Goal: Answer question/provide support: Share knowledge or assist other users

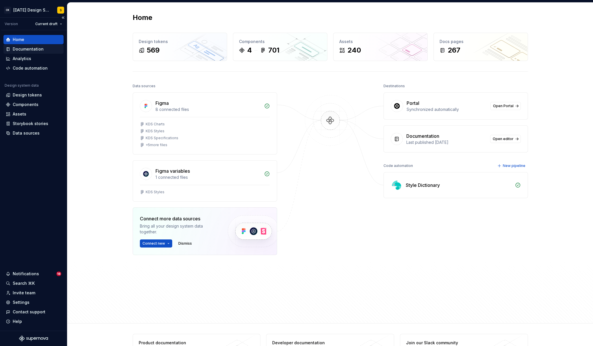
click at [40, 46] on div "Documentation" at bounding box center [33, 49] width 60 height 9
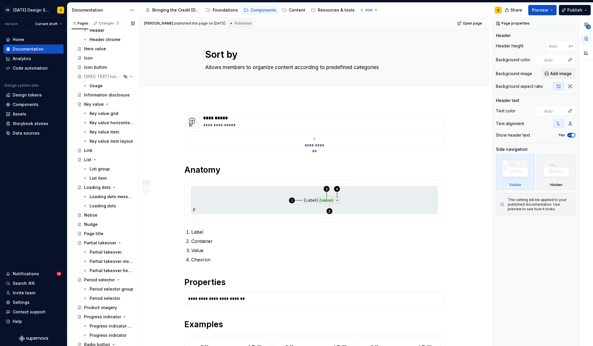
scroll to position [572, 0]
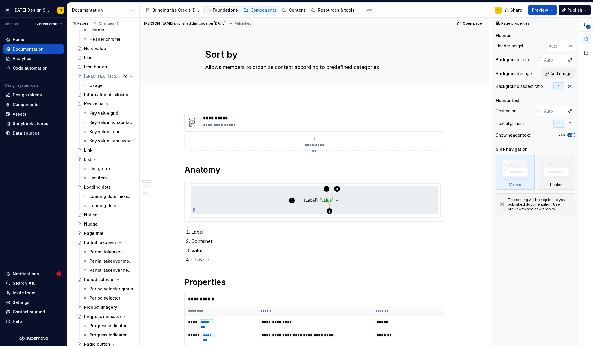
click at [224, 12] on div "Foundations" at bounding box center [225, 10] width 25 height 6
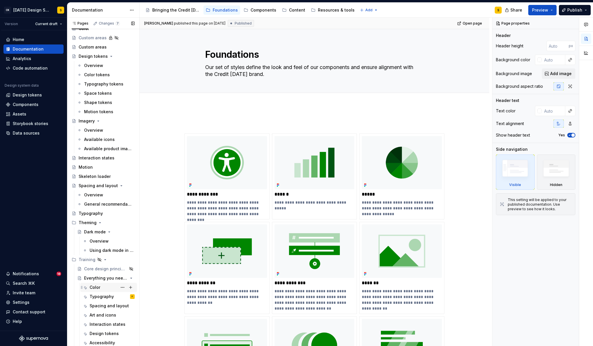
click at [99, 287] on div "Color" at bounding box center [95, 288] width 11 height 6
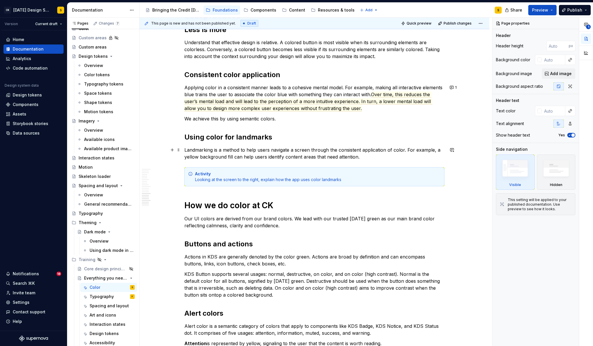
scroll to position [814, 0]
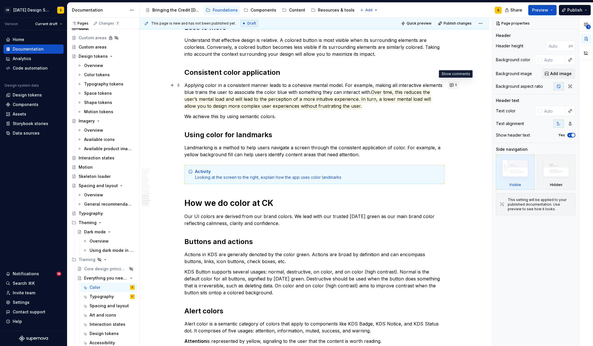
click at [456, 86] on button "1" at bounding box center [453, 85] width 11 height 8
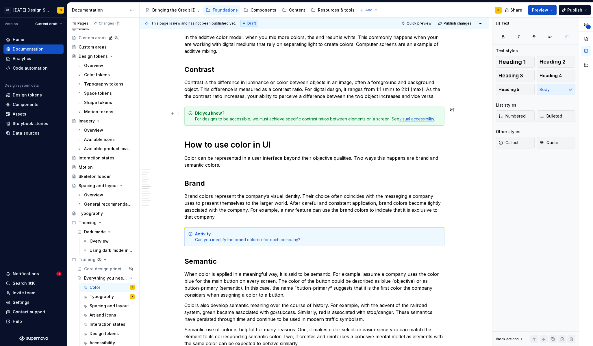
scroll to position [391, 0]
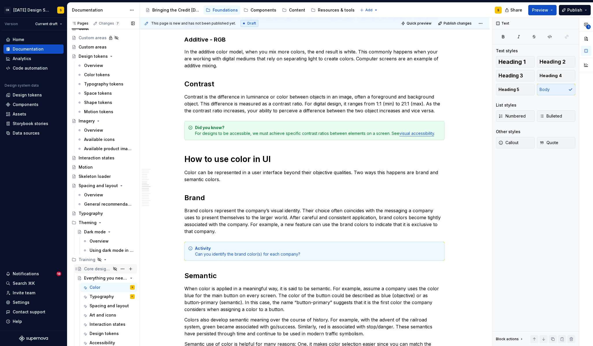
click at [97, 267] on div "Core design principles" at bounding box center [97, 269] width 27 height 6
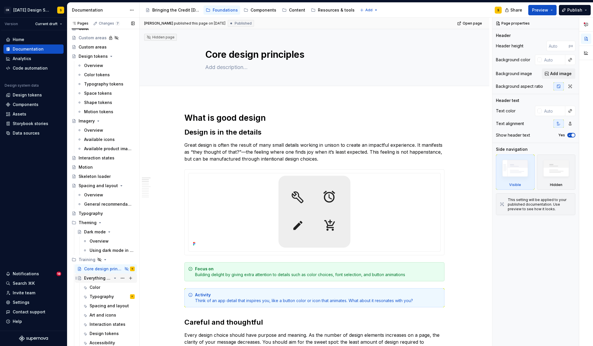
click at [96, 279] on div "Everything you need to know" at bounding box center [97, 279] width 27 height 6
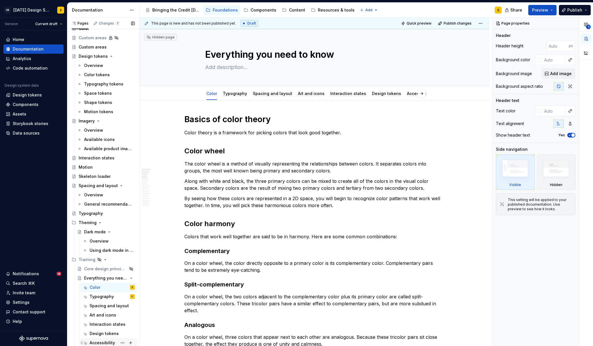
click at [102, 344] on div "Accessibility" at bounding box center [102, 343] width 25 height 6
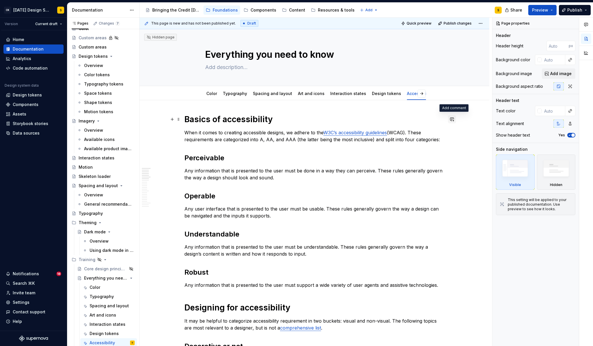
type textarea "*"
click at [452, 119] on button "button" at bounding box center [452, 119] width 8 height 8
drag, startPoint x: 468, startPoint y: 136, endPoint x: 464, endPoint y: 136, distance: 4.4
click at [454, 133] on button "button" at bounding box center [452, 133] width 8 height 8
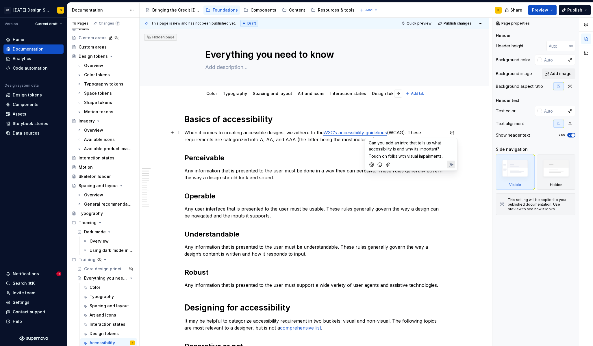
type textarea "*"
click at [388, 156] on span "Touch on folks with visual impairments, physical disabilities etc and" at bounding box center [406, 159] width 75 height 11
drag, startPoint x: 390, startPoint y: 157, endPoint x: 368, endPoint y: 157, distance: 22.6
click at [368, 157] on div "Can you add an intro that tells us what accessibility is and why its important?…" at bounding box center [411, 151] width 87 height 27
click at [424, 161] on p "(desiging for folks with visual impairments, physical disabilities etc and" at bounding box center [411, 159] width 85 height 12
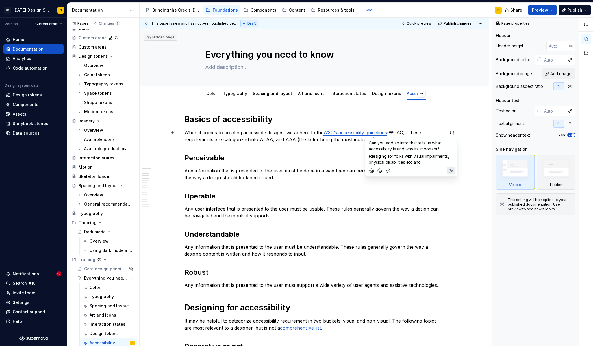
drag, startPoint x: 420, startPoint y: 162, endPoint x: 413, endPoint y: 162, distance: 7.5
click at [413, 162] on p "(desiging for folks with visual impairments, physical disabilities etc and" at bounding box center [411, 159] width 85 height 12
click at [404, 154] on span "(desiging for folks with visual impairments, physical disabilities etc)" at bounding box center [410, 159] width 82 height 11
click at [451, 171] on icon "Send" at bounding box center [451, 170] width 3 height 3
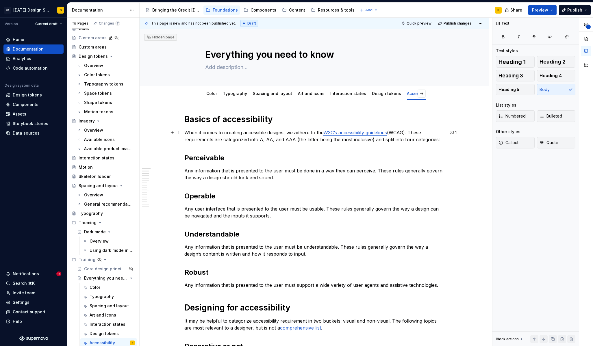
click at [249, 176] on p "Any information that is presented to the user must be done in a way they can pe…" at bounding box center [314, 174] width 260 height 14
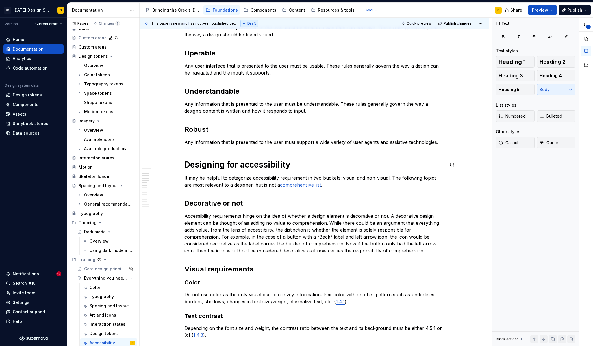
scroll to position [147, 0]
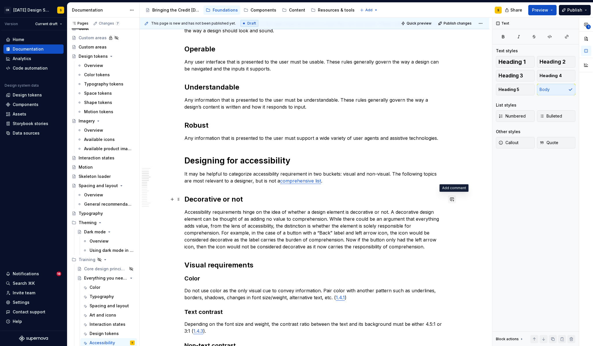
click at [452, 200] on button "button" at bounding box center [452, 199] width 8 height 8
type textarea "*"
click at [453, 224] on icon "Send" at bounding box center [451, 224] width 3 height 3
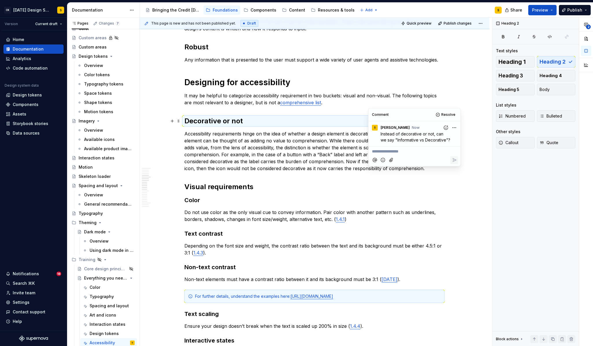
scroll to position [246, 0]
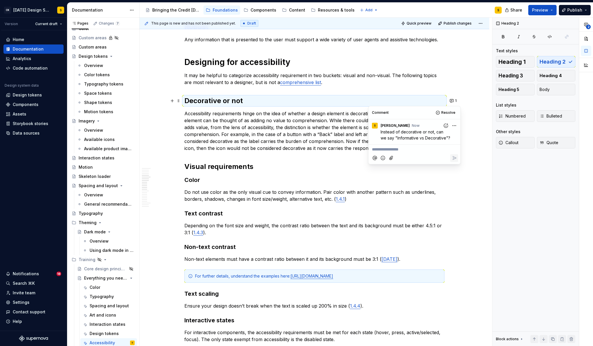
click at [338, 135] on p "Accessibility requirements hinge on the idea of whether a design element is dec…" at bounding box center [314, 131] width 260 height 42
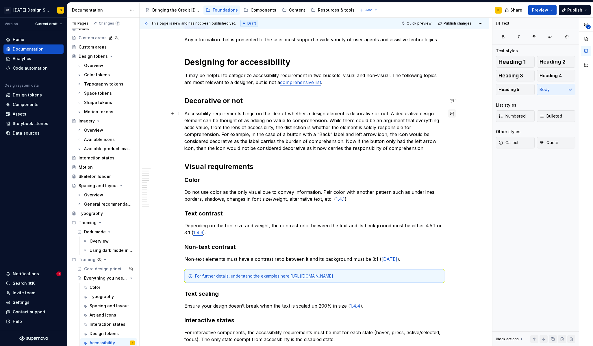
click at [453, 115] on button "button" at bounding box center [452, 114] width 8 height 8
drag, startPoint x: 353, startPoint y: 113, endPoint x: 390, endPoint y: 113, distance: 37.0
click at [390, 113] on p "Accessibility requirements hinge on the idea of whether a design element is dec…" at bounding box center [314, 131] width 260 height 42
click at [357, 105] on button "button" at bounding box center [358, 103] width 8 height 8
click at [438, 121] on icon "Send" at bounding box center [440, 122] width 6 height 6
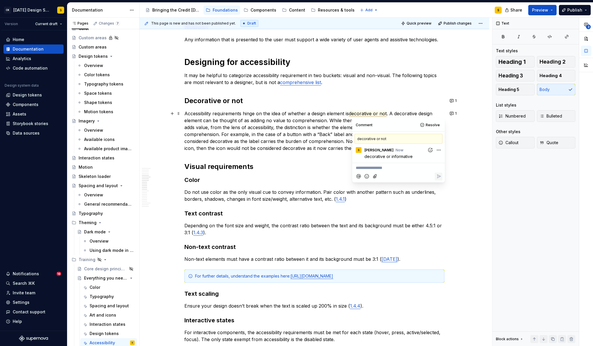
click at [296, 139] on p "Accessibility requirements hinge on the idea of whether a design element is dec…" at bounding box center [314, 131] width 260 height 42
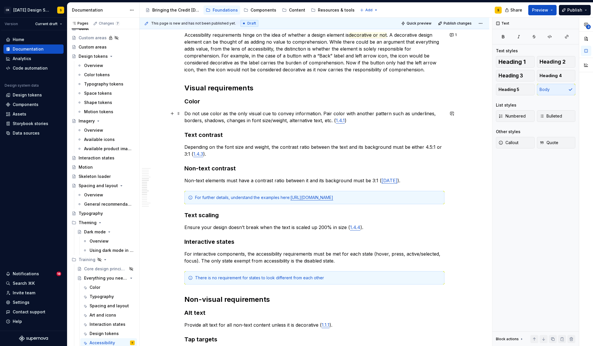
scroll to position [327, 0]
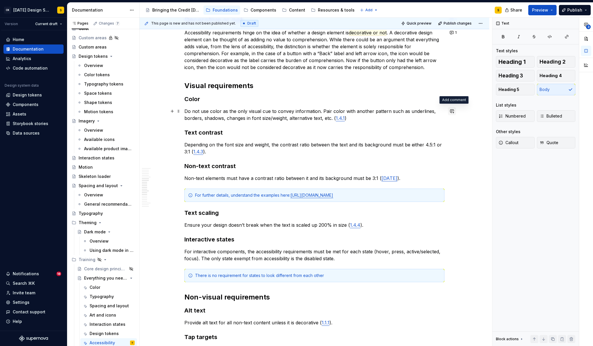
click at [454, 111] on button "button" at bounding box center [452, 111] width 8 height 8
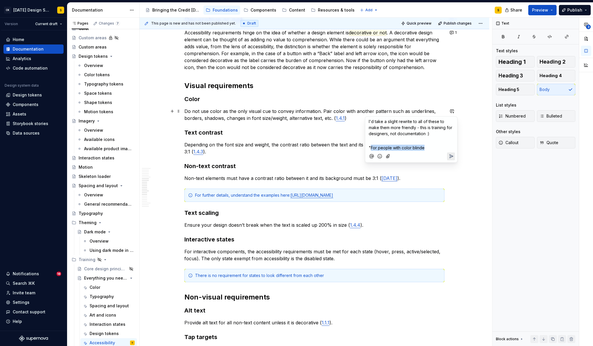
drag, startPoint x: 371, startPoint y: 148, endPoint x: 431, endPoint y: 150, distance: 59.9
click at [431, 150] on p ""For people with color blinde" at bounding box center [411, 148] width 85 height 6
type textarea "*"
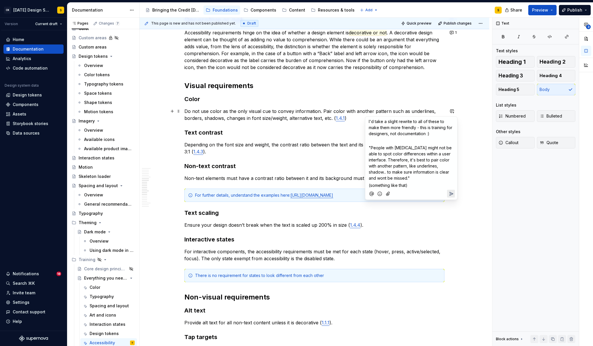
click at [453, 191] on icon "Send" at bounding box center [452, 194] width 6 height 6
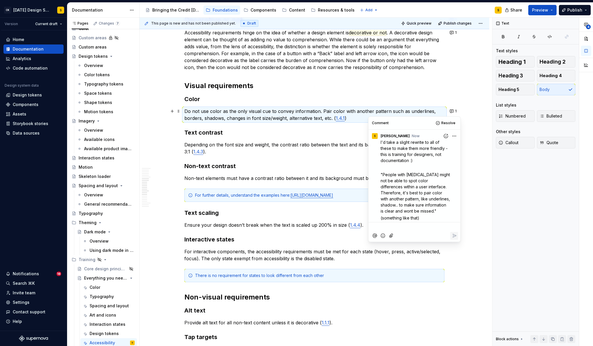
scroll to position [2, 0]
click at [314, 173] on div "Basics of accessibility When it comes to creating accessible designs, we adhere…" at bounding box center [314, 189] width 260 height 805
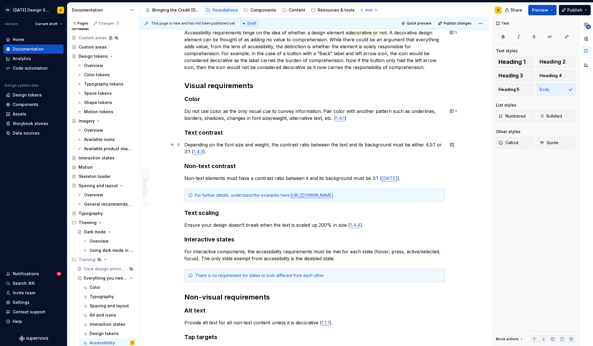
click at [453, 145] on button "button" at bounding box center [452, 145] width 8 height 8
drag, startPoint x: 395, startPoint y: 155, endPoint x: 362, endPoint y: 154, distance: 32.7
click at [362, 154] on body "CK [DATE] Design System S Version Current draft Home Documentation Analytics Co…" at bounding box center [296, 173] width 593 height 346
click at [374, 155] on span "Add in the "why"" at bounding box center [385, 155] width 32 height 5
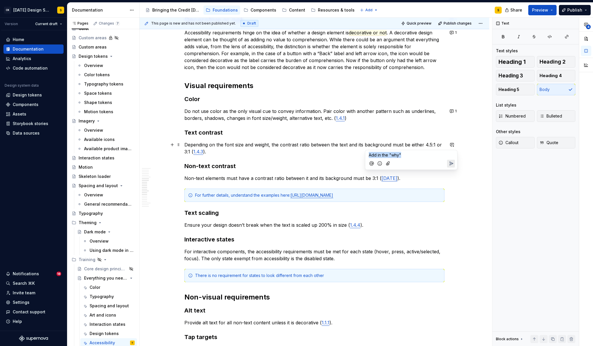
click at [374, 155] on span "Add in the "why"" at bounding box center [385, 155] width 32 height 5
copy span "Add in the "why""
click at [451, 162] on icon "Send" at bounding box center [452, 164] width 6 height 6
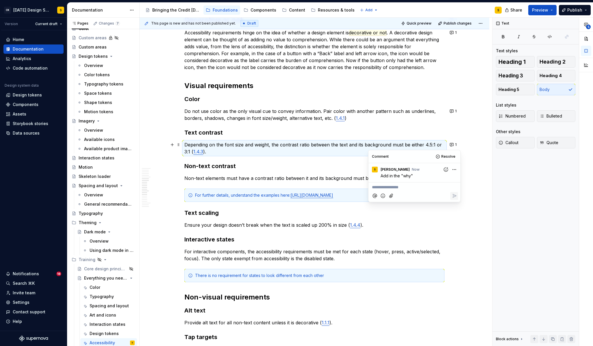
click at [487, 198] on div "Basics of accessibility When it comes to creating accessible designs, we adhere…" at bounding box center [315, 239] width 350 height 930
click at [455, 179] on button "button" at bounding box center [452, 178] width 8 height 8
click at [450, 199] on icon "Send" at bounding box center [451, 196] width 3 height 3
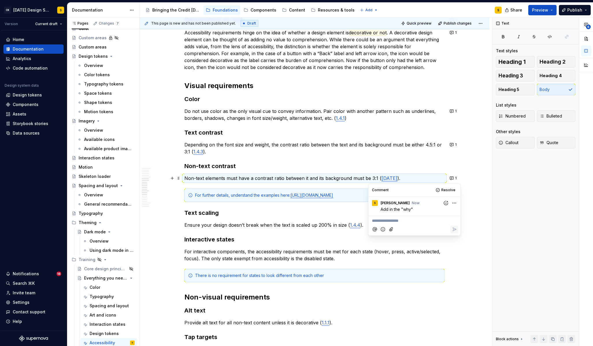
click at [486, 227] on div "Basics of accessibility When it comes to creating accessible designs, we adhere…" at bounding box center [315, 239] width 350 height 930
click at [453, 224] on button "button" at bounding box center [452, 225] width 8 height 8
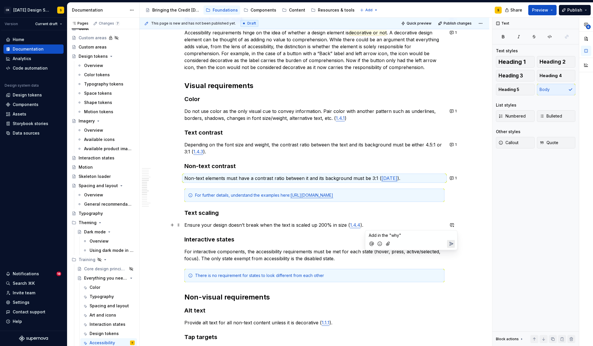
click at [449, 245] on icon "Send" at bounding box center [452, 244] width 6 height 6
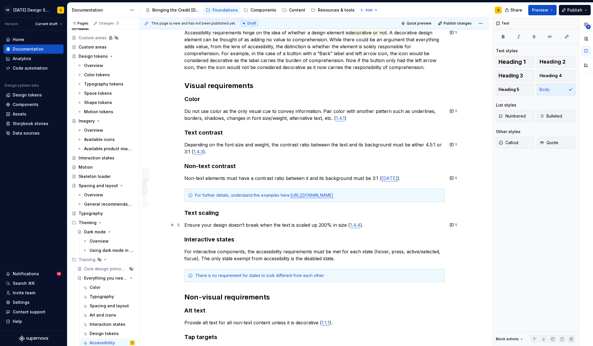
click at [335, 252] on p "For interactive components, the accessibility requirements must be met for each…" at bounding box center [314, 255] width 260 height 14
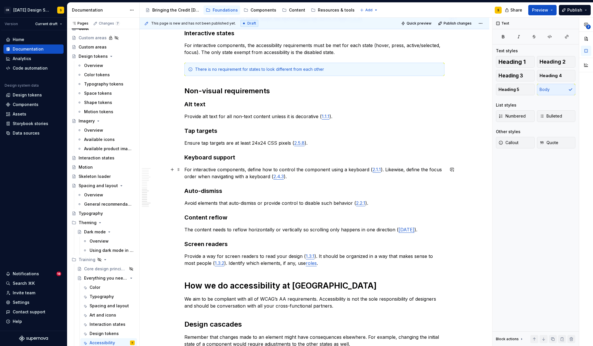
scroll to position [534, 0]
click at [453, 91] on button "button" at bounding box center [452, 91] width 8 height 8
click at [452, 122] on icon "Send" at bounding box center [452, 122] width 6 height 6
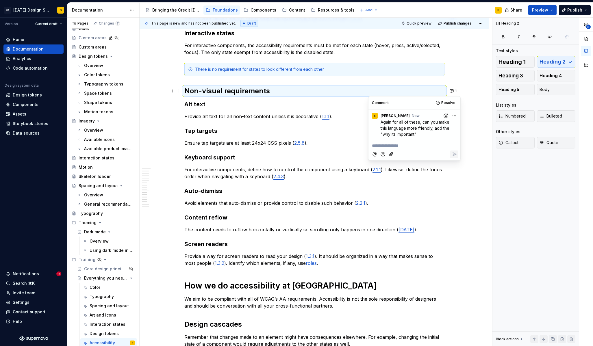
click at [460, 183] on div "Basics of accessibility When it comes to creating accessible designs, we adhere…" at bounding box center [315, 32] width 350 height 930
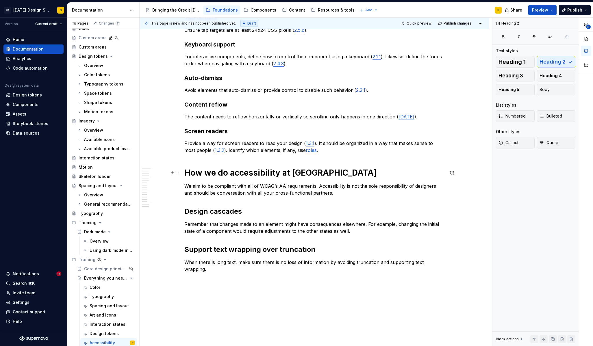
scroll to position [651, 0]
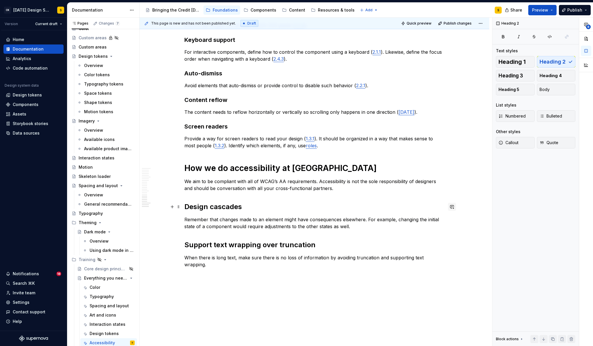
click at [454, 207] on button "button" at bounding box center [452, 207] width 8 height 8
click at [453, 224] on icon "Send" at bounding box center [452, 226] width 6 height 6
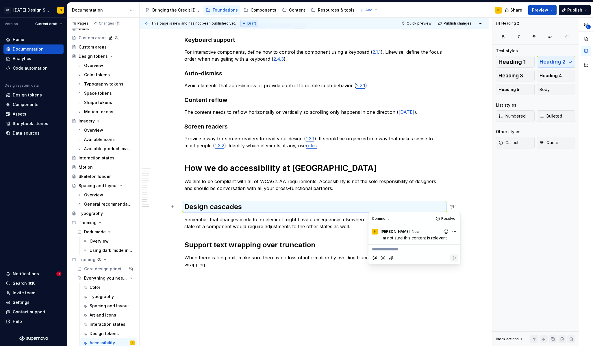
click at [328, 241] on h2 "Support text wrapping over truncation" at bounding box center [314, 245] width 260 height 9
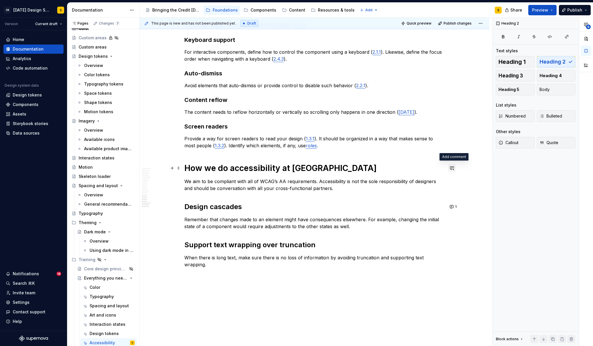
click at [452, 170] on button "button" at bounding box center [452, 168] width 8 height 8
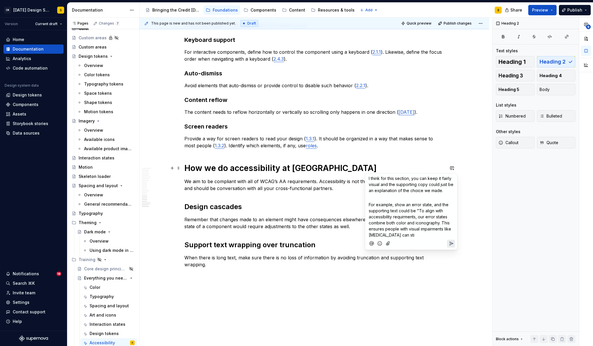
click at [396, 224] on span "For example, show an error state, and the supporting text could be "To align wi…" at bounding box center [411, 219] width 84 height 35
drag, startPoint x: 379, startPoint y: 230, endPoint x: 436, endPoint y: 237, distance: 58.2
click at [436, 237] on p "For example, show an error state, and the supporting text could be "To align wi…" at bounding box center [411, 220] width 85 height 36
click at [450, 241] on icon "Send" at bounding box center [452, 244] width 6 height 6
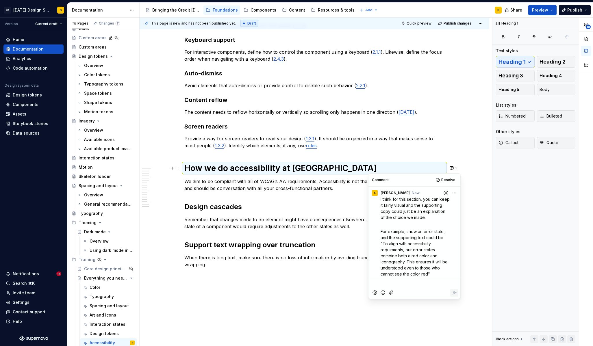
scroll to position [1, 0]
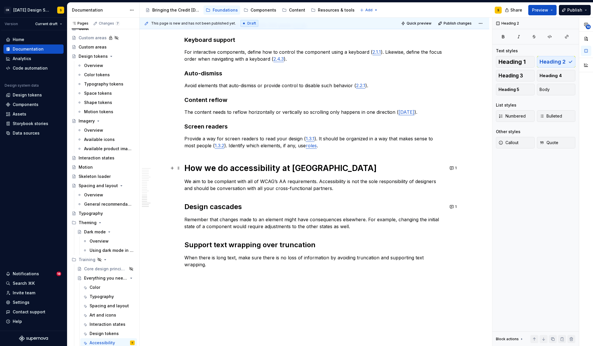
click at [292, 211] on h2 "Design cascades" at bounding box center [314, 206] width 260 height 9
click at [98, 315] on div "Art and icons" at bounding box center [103, 316] width 27 height 6
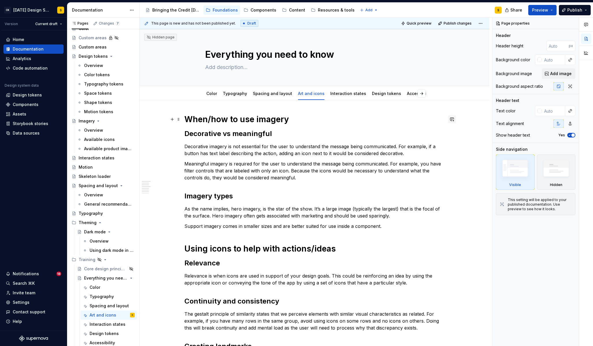
type textarea "*"
click at [454, 118] on button "button" at bounding box center [452, 119] width 8 height 8
drag, startPoint x: 368, startPoint y: 135, endPoint x: 364, endPoint y: 135, distance: 3.2
click at [364, 135] on body "CK [DATE] Design System S Version Current draft Home Documentation Analytics Co…" at bounding box center [296, 173] width 593 height 346
click at [373, 134] on span "Can you add an intro about what are icons vs imagery and why they are important…" at bounding box center [410, 135] width 82 height 17
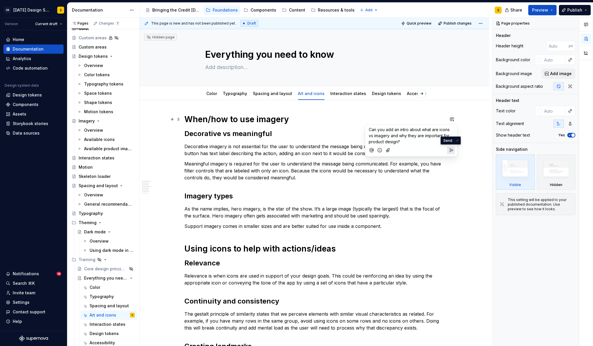
click at [451, 150] on icon "Send" at bounding box center [451, 150] width 3 height 3
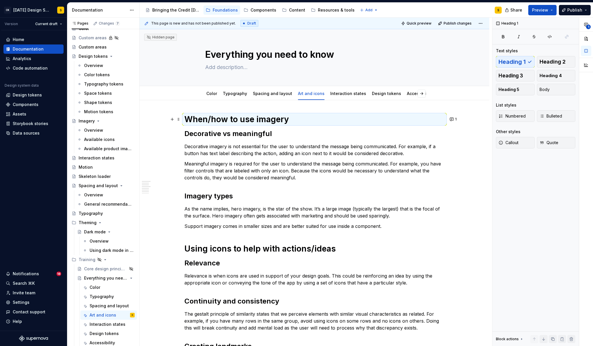
click at [480, 148] on div "When/how to use imagery Decorative vs meaningful Decorative imagery is not esse…" at bounding box center [315, 312] width 350 height 425
click at [456, 208] on button "button" at bounding box center [452, 209] width 8 height 8
click at [307, 211] on p "As the name implies, hero imagery, is the star of the show. It’s a large image …" at bounding box center [314, 213] width 260 height 14
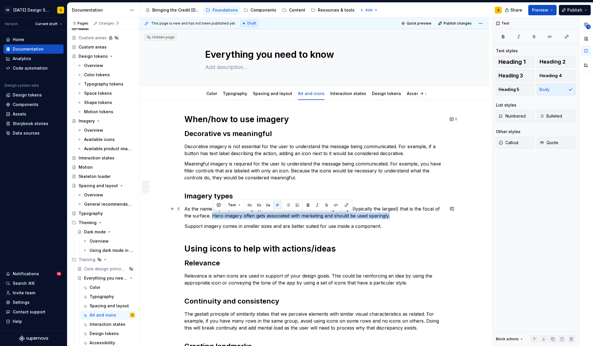
drag, startPoint x: 213, startPoint y: 215, endPoint x: 394, endPoint y: 215, distance: 180.4
click at [394, 215] on p "As the name implies, hero imagery, is the star of the show. It’s a large image …" at bounding box center [314, 213] width 260 height 14
click at [219, 204] on button "button" at bounding box center [219, 205] width 8 height 8
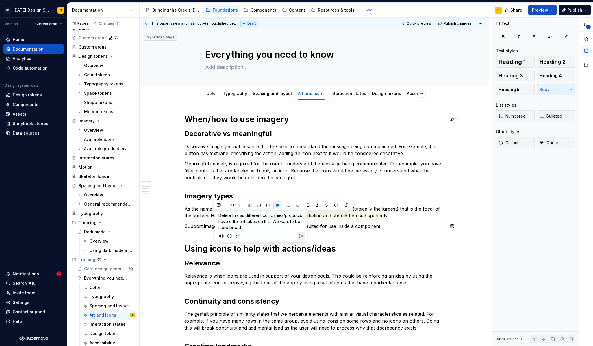
click at [302, 236] on icon "Send" at bounding box center [301, 236] width 3 height 3
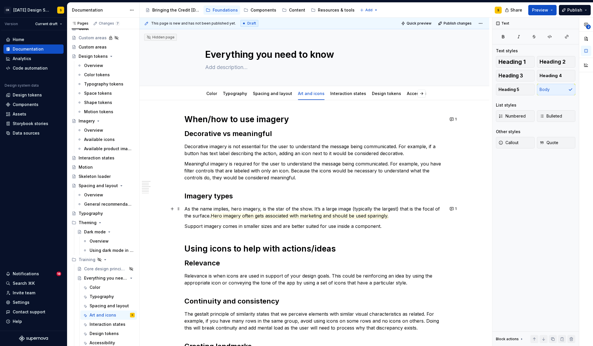
click at [401, 218] on p "As the name implies, hero imagery, is the star of the show. It’s a large image …" at bounding box center [314, 213] width 260 height 14
click at [272, 226] on p "Support imagery comes in smaller sizes and are better suited for use inside a c…" at bounding box center [314, 226] width 260 height 7
click at [455, 208] on button "1" at bounding box center [453, 209] width 11 height 8
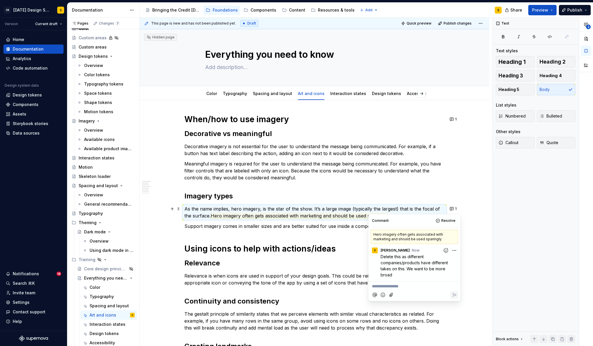
click at [463, 203] on div "When/how to use imagery Decorative vs meaningful Decorative imagery is not esse…" at bounding box center [315, 312] width 350 height 425
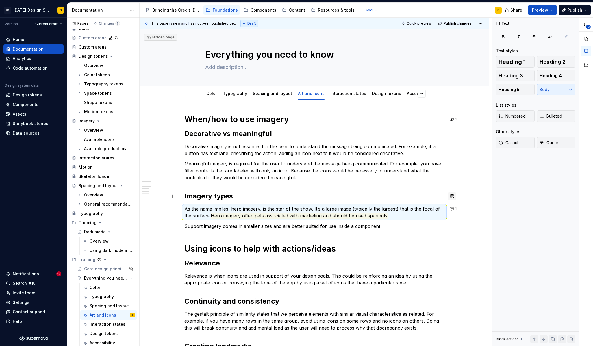
click at [451, 195] on button "button" at bounding box center [452, 196] width 8 height 8
click at [451, 236] on icon "Send" at bounding box center [452, 233] width 6 height 6
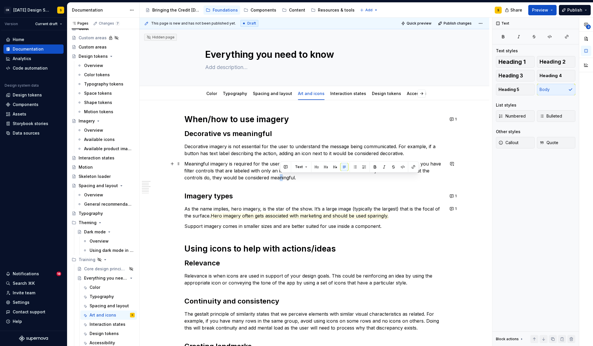
click at [281, 176] on p "Meaningful imagery is required for the user to understand the message being com…" at bounding box center [314, 170] width 260 height 21
click at [245, 169] on p "Meaningful imagery is required for the user to understand the message being com…" at bounding box center [314, 170] width 260 height 21
click at [455, 198] on button "1" at bounding box center [453, 196] width 11 height 8
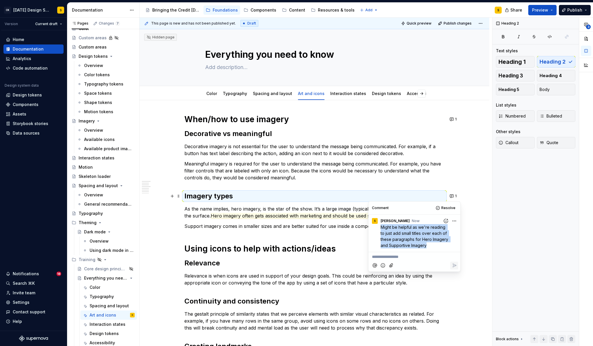
drag, startPoint x: 381, startPoint y: 227, endPoint x: 430, endPoint y: 245, distance: 51.7
click at [430, 245] on p "Might be helpful as we're reading to just add small titles over each of these p…" at bounding box center [416, 236] width 71 height 24
copy span "Might be helpful as we're reading to just add small titles over each of these p…"
click at [455, 141] on div "When/how to use imagery Decorative vs meaningful Decorative imagery is not esse…" at bounding box center [315, 312] width 350 height 425
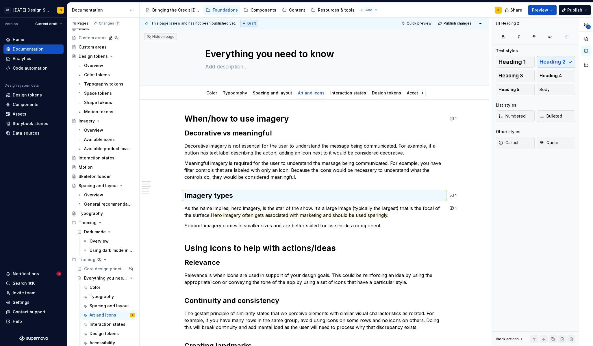
scroll to position [1, 0]
click at [454, 133] on button "button" at bounding box center [452, 133] width 8 height 8
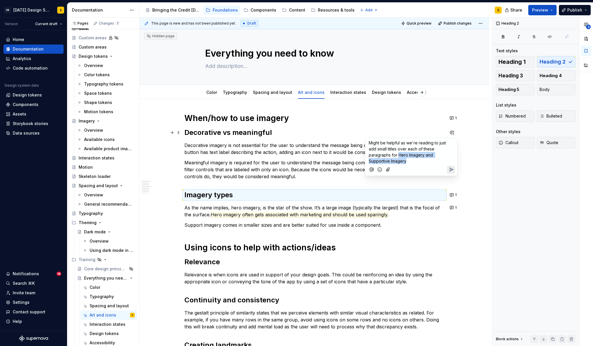
drag, startPoint x: 398, startPoint y: 155, endPoint x: 411, endPoint y: 163, distance: 15.3
click at [411, 163] on p "Might be helpful as we're reading to just add small titles over each of these p…" at bounding box center [411, 152] width 85 height 24
drag, startPoint x: 390, startPoint y: 161, endPoint x: 368, endPoint y: 160, distance: 22.0
click at [368, 160] on div "Might be helpful as we're reading to just add small titles over each of these p…" at bounding box center [411, 151] width 87 height 26
click at [452, 169] on icon "Send" at bounding box center [452, 170] width 6 height 6
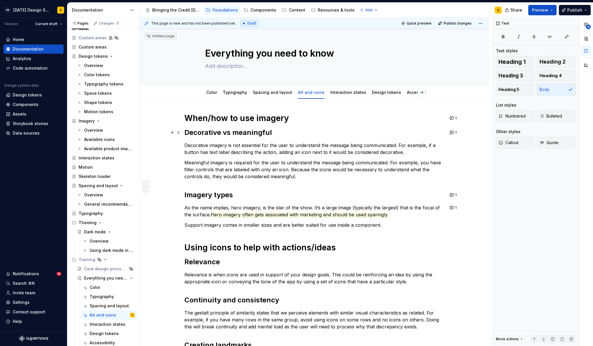
click at [320, 161] on p "Meaningful imagery is required for the user to understand the message being com…" at bounding box center [314, 169] width 260 height 21
click at [457, 133] on button "1" at bounding box center [453, 133] width 11 height 8
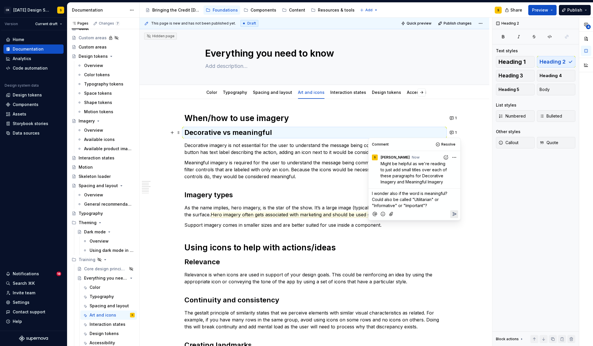
click at [452, 215] on icon "Reply" at bounding box center [455, 214] width 6 height 6
click at [277, 185] on div "When/how to use imagery Decorative vs meaningful Decorative imagery is not esse…" at bounding box center [314, 263] width 260 height 301
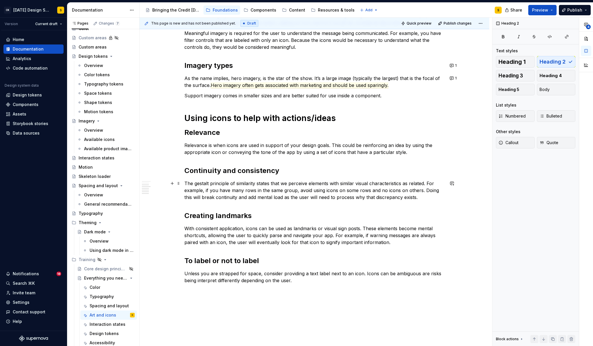
scroll to position [133, 0]
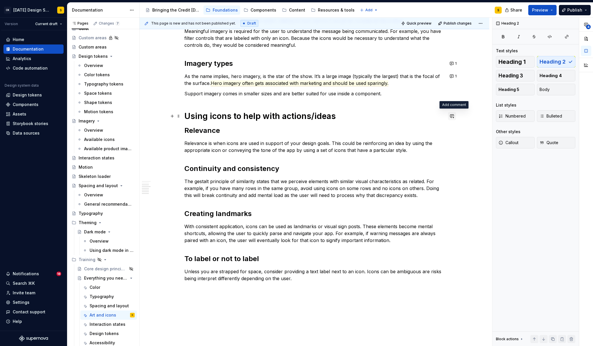
click at [455, 115] on button "button" at bounding box center [452, 116] width 8 height 8
click at [452, 141] on icon "Send" at bounding box center [451, 140] width 3 height 3
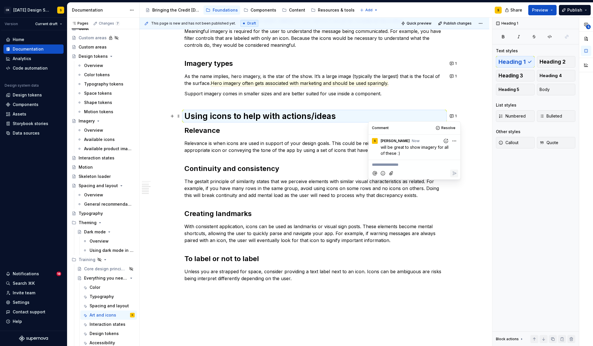
click at [261, 207] on div "When/how to use imagery Decorative vs meaningful Decorative imagery is not esse…" at bounding box center [314, 131] width 260 height 301
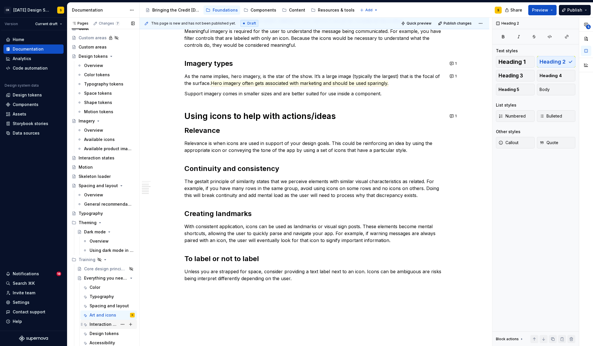
click at [104, 325] on div "Interaction states" at bounding box center [104, 325] width 28 height 6
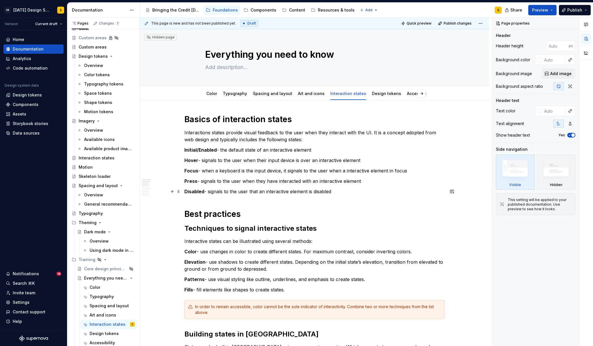
type textarea "*"
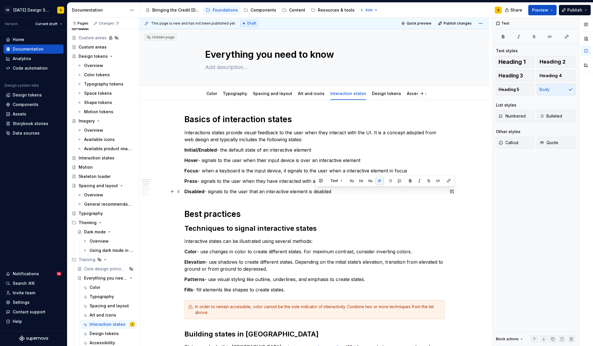
drag, startPoint x: 334, startPoint y: 192, endPoint x: 317, endPoint y: 193, distance: 17.4
click at [317, 193] on p "Disabled - signals to the user that an interactive element is disabled" at bounding box center [314, 191] width 260 height 7
click at [321, 180] on button "button" at bounding box center [321, 181] width 8 height 8
type textarea "*"
click at [405, 201] on icon "Send" at bounding box center [403, 200] width 6 height 6
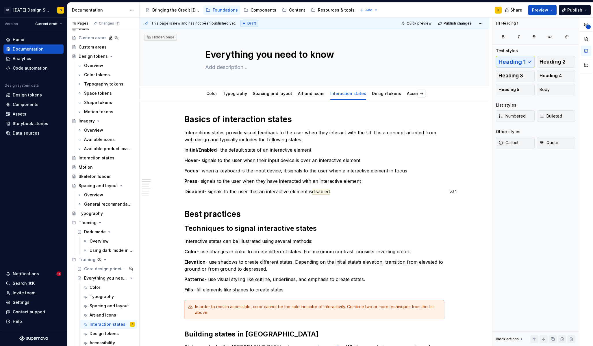
click at [263, 209] on h1 "Best practices" at bounding box center [314, 214] width 260 height 10
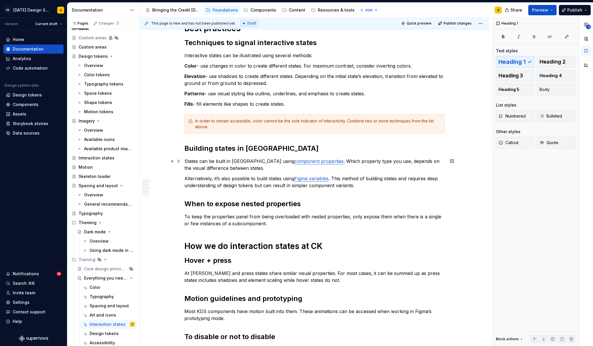
scroll to position [187, 0]
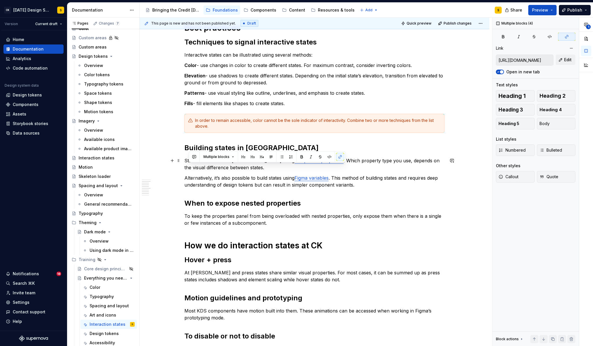
type input "[URL][DOMAIN_NAME]"
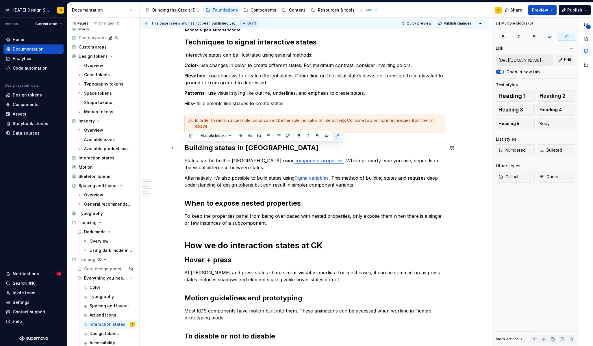
drag, startPoint x: 278, startPoint y: 224, endPoint x: 187, endPoint y: 148, distance: 119.1
click at [187, 148] on div "Basics of interaction states Interactions states provide visual feedback to the…" at bounding box center [314, 207] width 260 height 558
click at [191, 137] on button "button" at bounding box center [191, 136] width 8 height 8
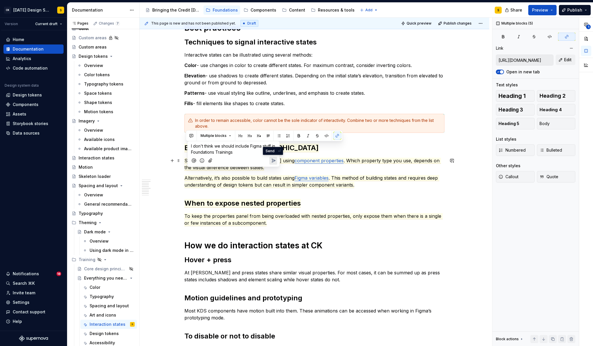
click at [273, 160] on icon "Send" at bounding box center [274, 161] width 6 height 6
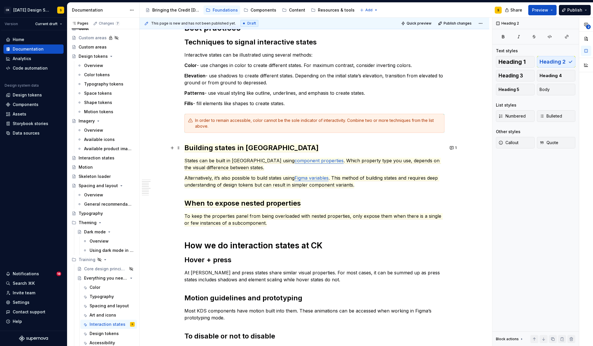
click at [301, 146] on h2 "Building states in [GEOGRAPHIC_DATA]" at bounding box center [314, 147] width 260 height 9
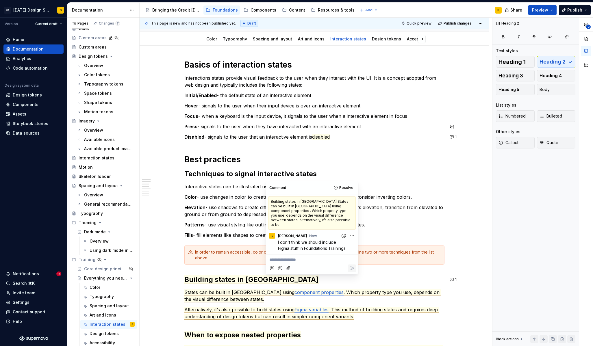
scroll to position [48, 0]
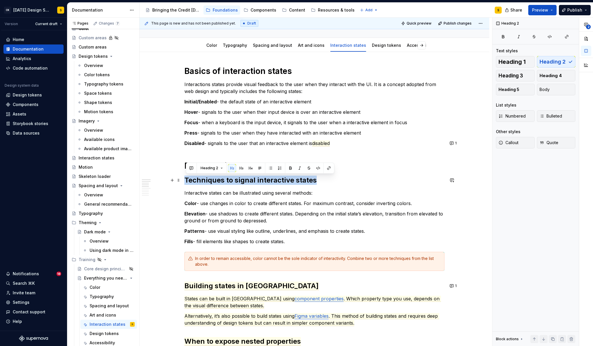
drag, startPoint x: 187, startPoint y: 180, endPoint x: 316, endPoint y: 180, distance: 129.0
click at [316, 180] on h2 "Techniques to signal interactive states" at bounding box center [314, 180] width 260 height 9
click at [192, 168] on button "button" at bounding box center [191, 168] width 8 height 8
click at [272, 185] on icon "Send" at bounding box center [274, 187] width 6 height 6
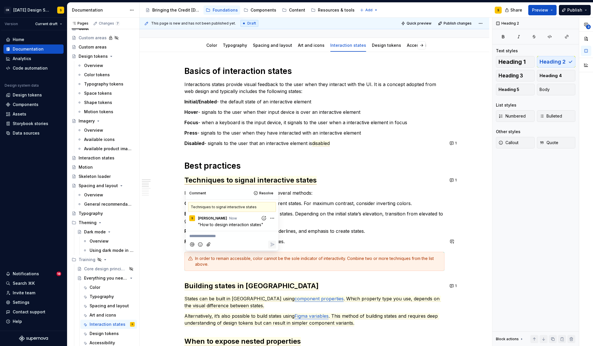
click at [218, 235] on p "**********" at bounding box center [232, 236] width 86 height 6
drag, startPoint x: 224, startPoint y: 237, endPoint x: 191, endPoint y: 237, distance: 32.7
click at [191, 237] on span ""Using design to signify an interaction"" at bounding box center [226, 236] width 74 height 5
click at [231, 237] on span ""Signify an interaction"" at bounding box center [211, 236] width 44 height 5
click at [192, 237] on span ""Signify an interaction"" at bounding box center [211, 236] width 44 height 5
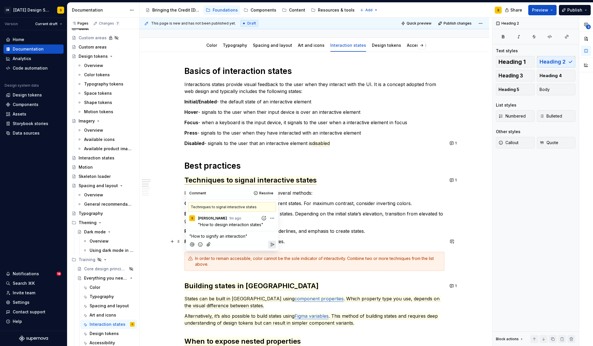
click at [271, 244] on icon "Reply" at bounding box center [272, 244] width 3 height 3
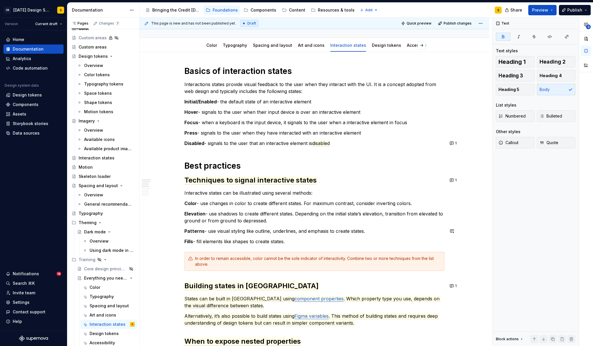
click at [317, 227] on div "Basics of interaction states Interactions states provide visual feedback to the…" at bounding box center [314, 345] width 260 height 558
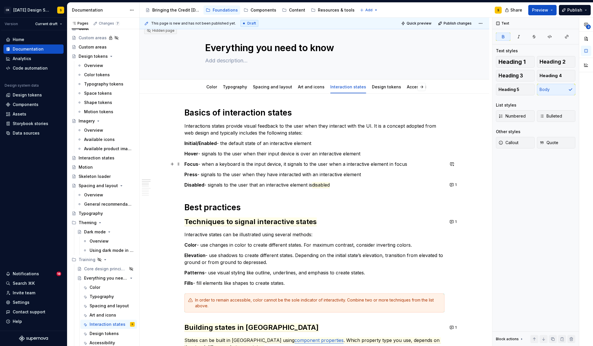
scroll to position [0, 0]
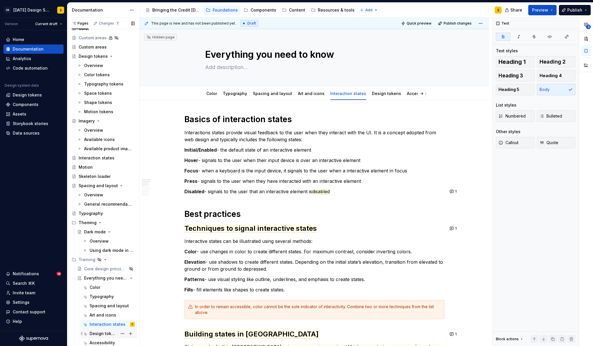
click at [103, 332] on div "Design tokens" at bounding box center [104, 334] width 28 height 6
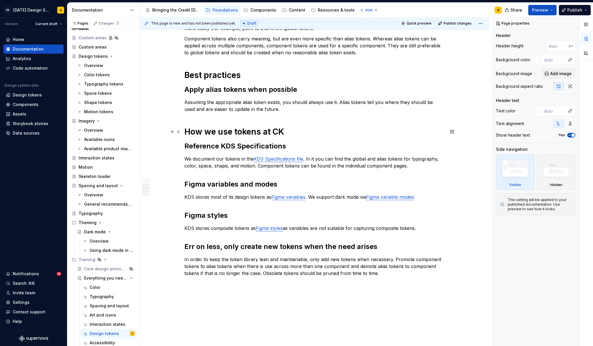
scroll to position [268, 0]
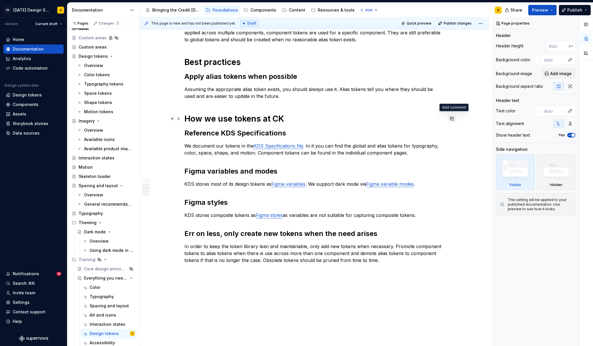
type textarea "*"
click at [454, 120] on button "button" at bounding box center [452, 119] width 8 height 8
type textarea "*"
drag, startPoint x: 392, startPoint y: 129, endPoint x: 370, endPoint y: 127, distance: 22.9
click at [368, 128] on div "Maybe also touch on our naming convention" at bounding box center [411, 128] width 87 height 8
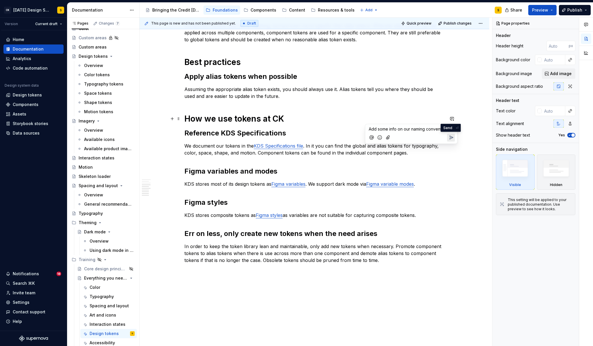
click at [450, 137] on icon "Send" at bounding box center [451, 137] width 3 height 3
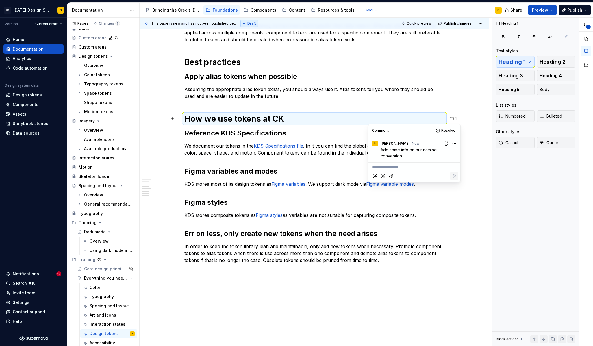
click at [245, 171] on h2 "Figma variables and modes" at bounding box center [314, 171] width 260 height 9
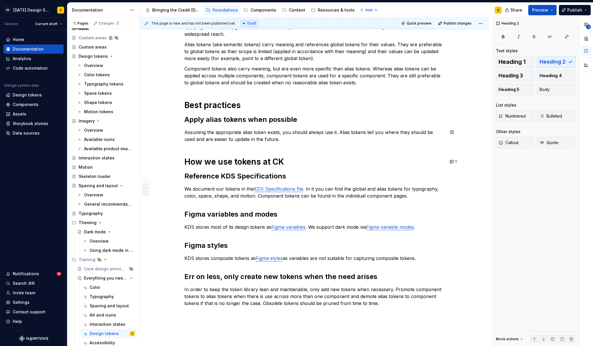
scroll to position [225, 0]
click at [454, 189] on button "button" at bounding box center [452, 188] width 8 height 8
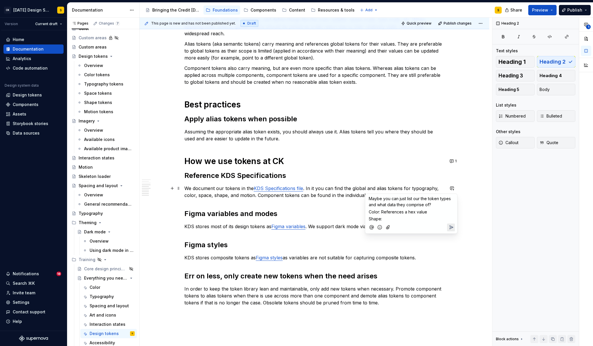
click at [431, 212] on p "Color: References a hex value" at bounding box center [411, 212] width 85 height 6
click at [414, 217] on p "Shape:" at bounding box center [411, 219] width 85 height 6
click at [433, 225] on span "Shape: References the corner radii we use for buttons and components like "Swit…" at bounding box center [411, 222] width 84 height 11
click at [446, 225] on span "Shape: References the corner radii we use for buttons and components like Switc…" at bounding box center [411, 222] width 84 height 11
click at [435, 213] on p "Color: References a hex value" at bounding box center [411, 212] width 85 height 6
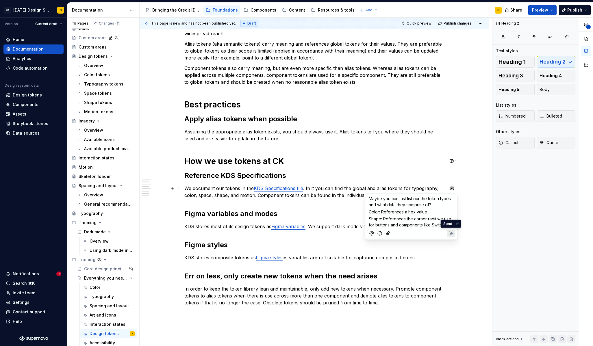
click at [451, 233] on icon "Send" at bounding box center [452, 234] width 6 height 6
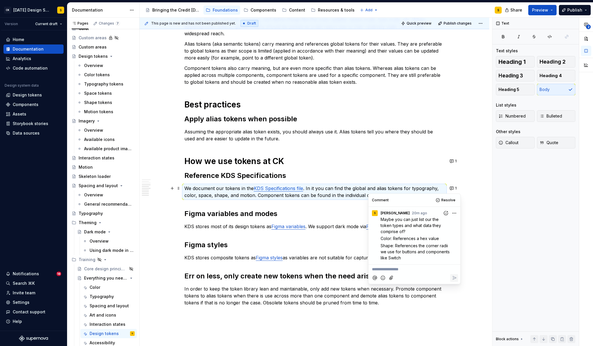
type textarea "*"
